Goal: Task Accomplishment & Management: Use online tool/utility

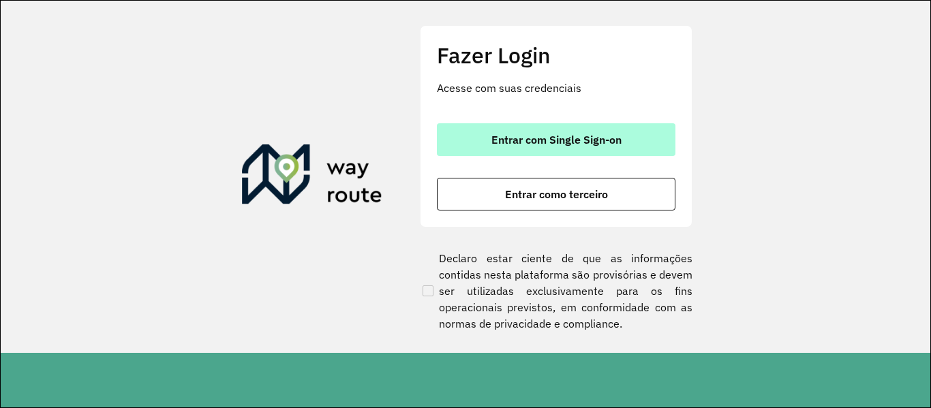
click at [519, 134] on font "Entrar com Single Sign-on" at bounding box center [556, 140] width 130 height 14
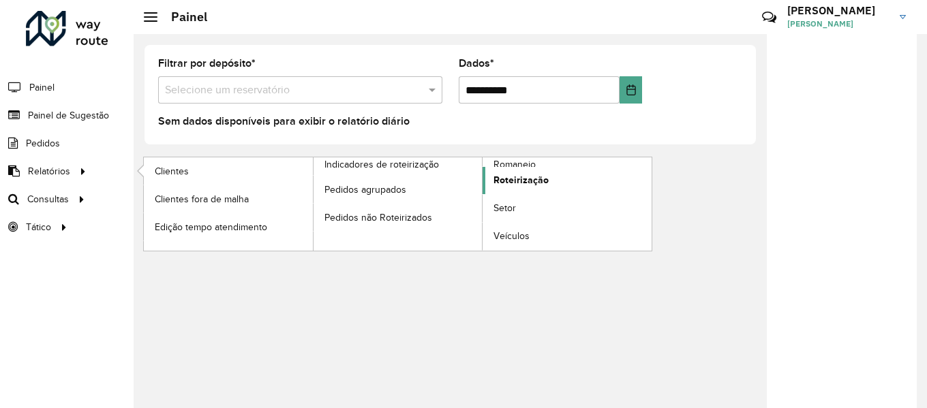
click at [528, 170] on link "Roteirização" at bounding box center [566, 180] width 169 height 27
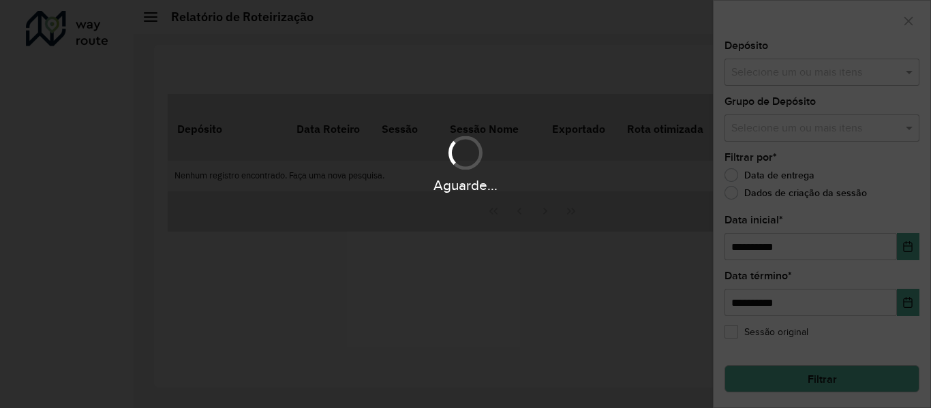
click at [753, 80] on div "Aguarde..." at bounding box center [465, 204] width 931 height 408
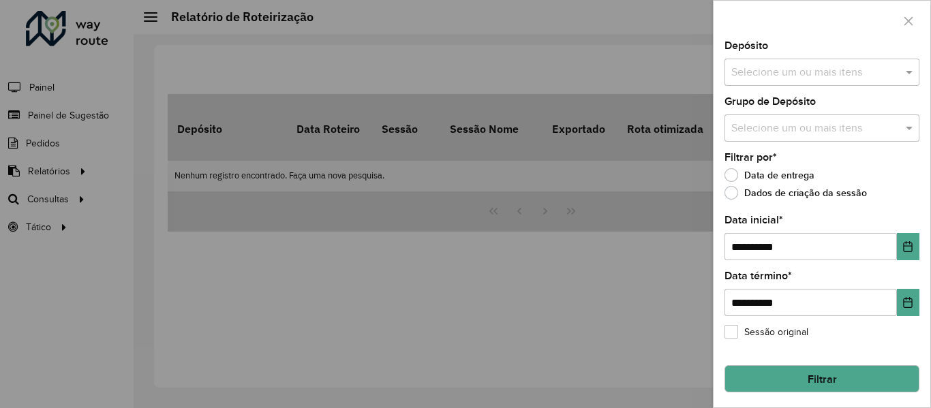
click at [770, 67] on input "text" at bounding box center [815, 73] width 174 height 16
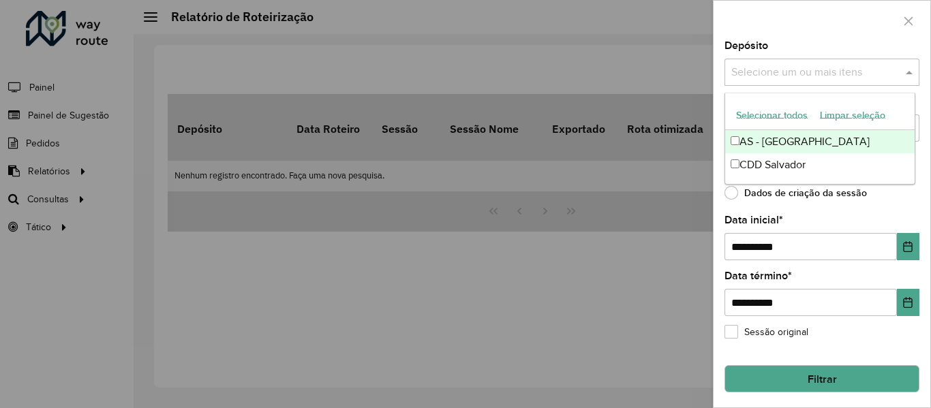
click at [760, 112] on font "Selecionar todos" at bounding box center [772, 115] width 72 height 11
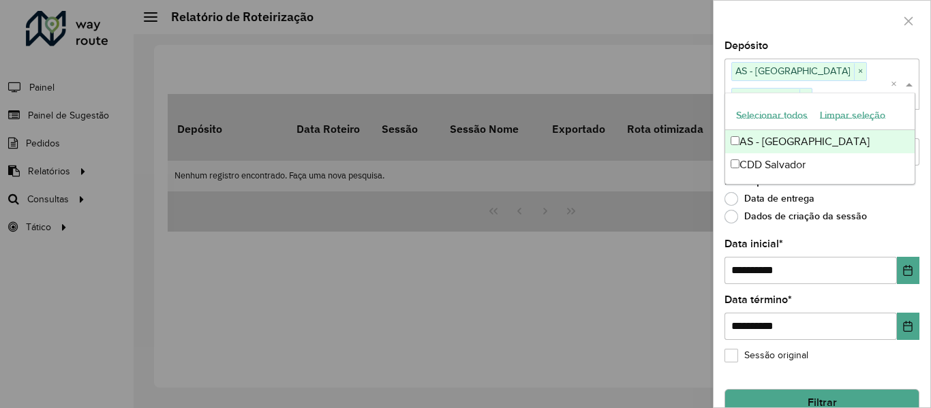
click at [780, 22] on div at bounding box center [821, 21] width 217 height 40
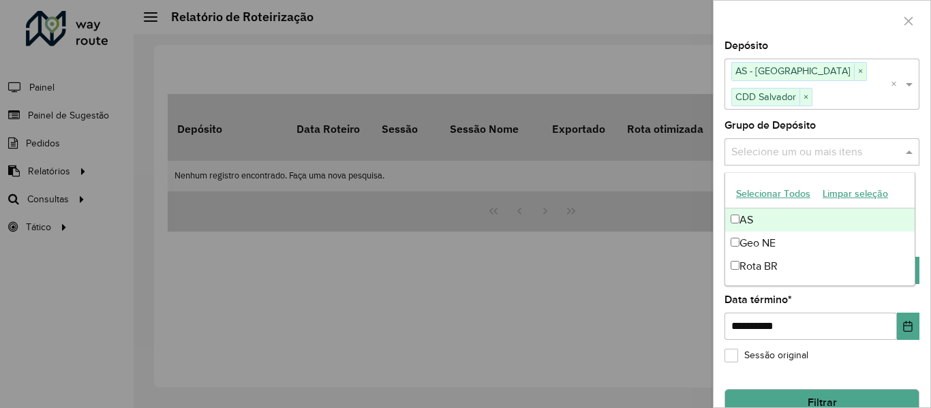
click at [799, 155] on input "text" at bounding box center [815, 152] width 174 height 16
click at [788, 187] on button "Selecionar todos" at bounding box center [772, 194] width 84 height 22
click at [827, 20] on div at bounding box center [821, 21] width 217 height 40
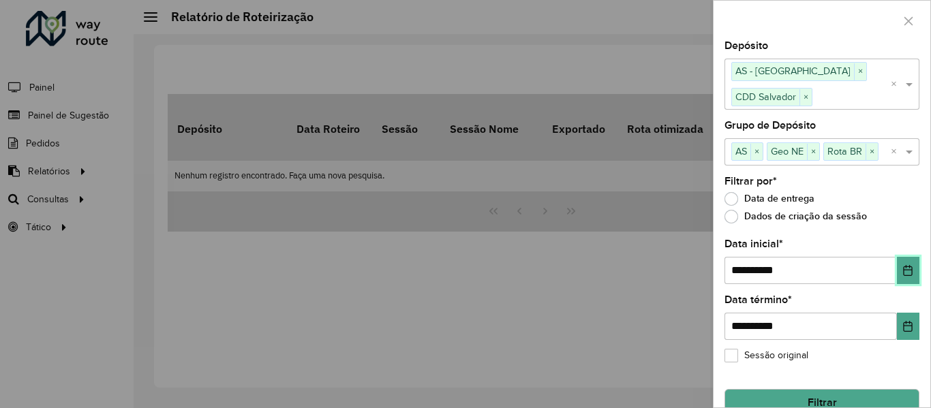
click at [897, 268] on button "Escolha a data" at bounding box center [908, 270] width 22 height 27
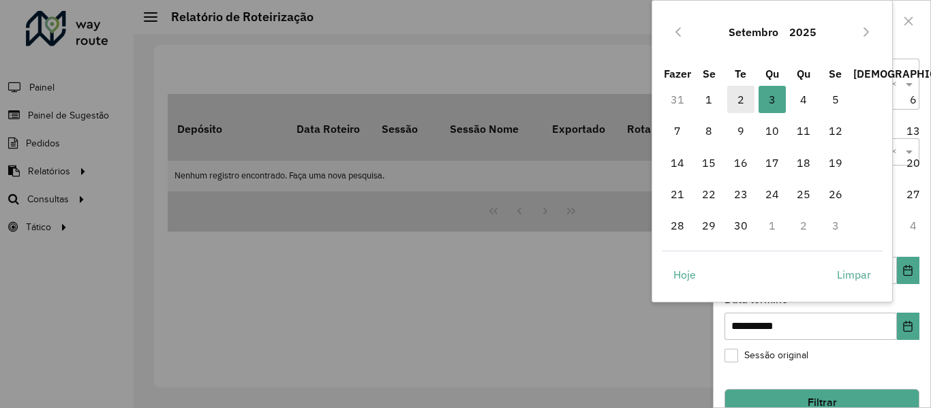
click at [740, 93] on font "2" at bounding box center [740, 100] width 7 height 14
type input "**********"
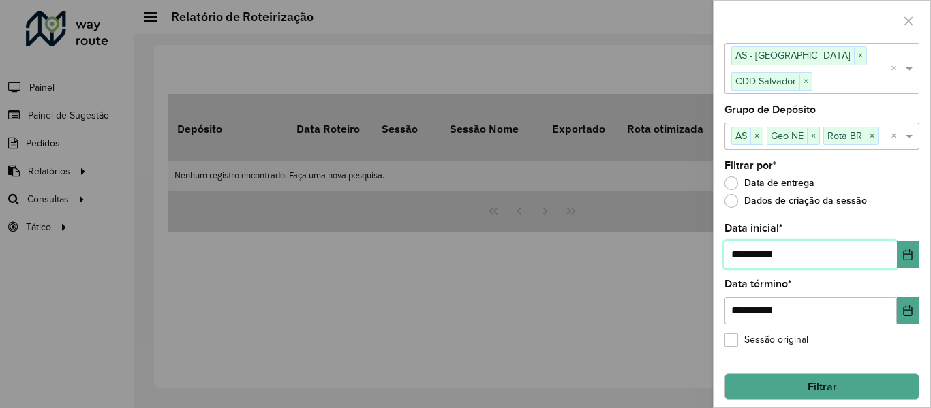
scroll to position [25, 0]
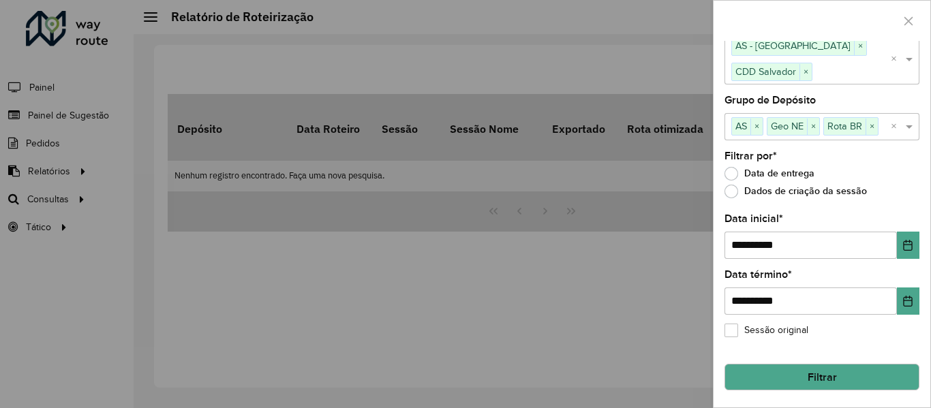
click at [780, 371] on button "Filtrar" at bounding box center [821, 377] width 195 height 27
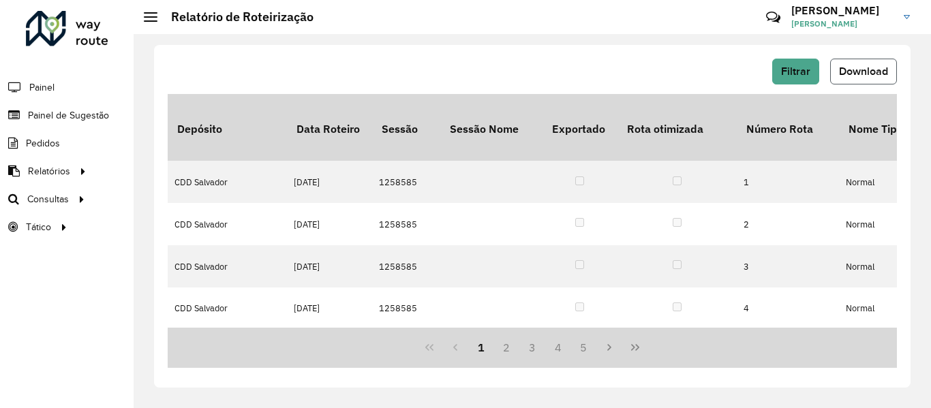
click at [856, 79] on button "Download" at bounding box center [863, 72] width 67 height 26
